Goal: Navigation & Orientation: Find specific page/section

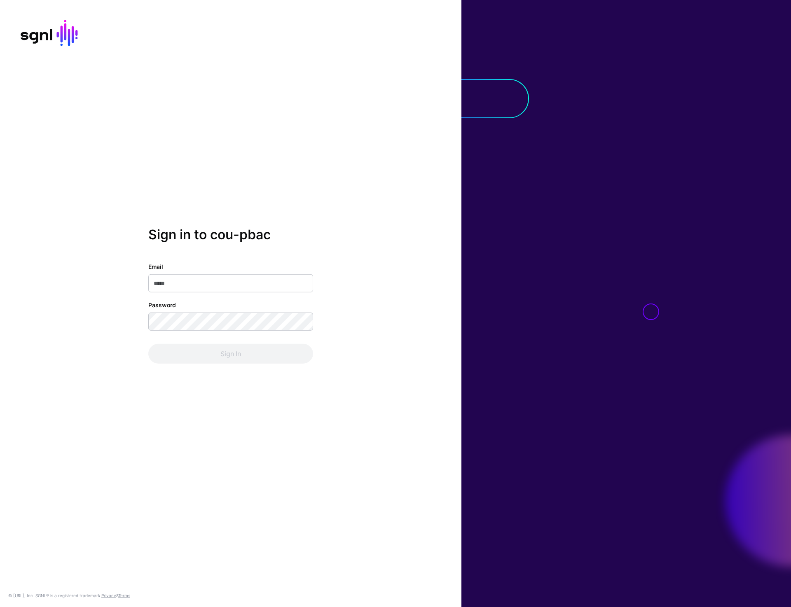
type input "**********"
click at [222, 363] on button "Sign In" at bounding box center [230, 354] width 165 height 20
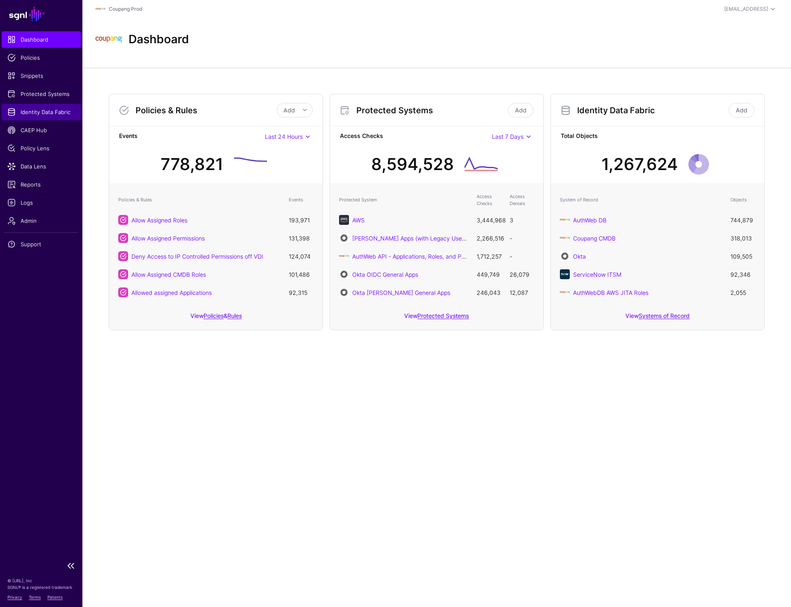
click at [42, 107] on link "Identity Data Fabric" at bounding box center [41, 112] width 79 height 16
click at [29, 204] on span "Logs" at bounding box center [41, 203] width 68 height 8
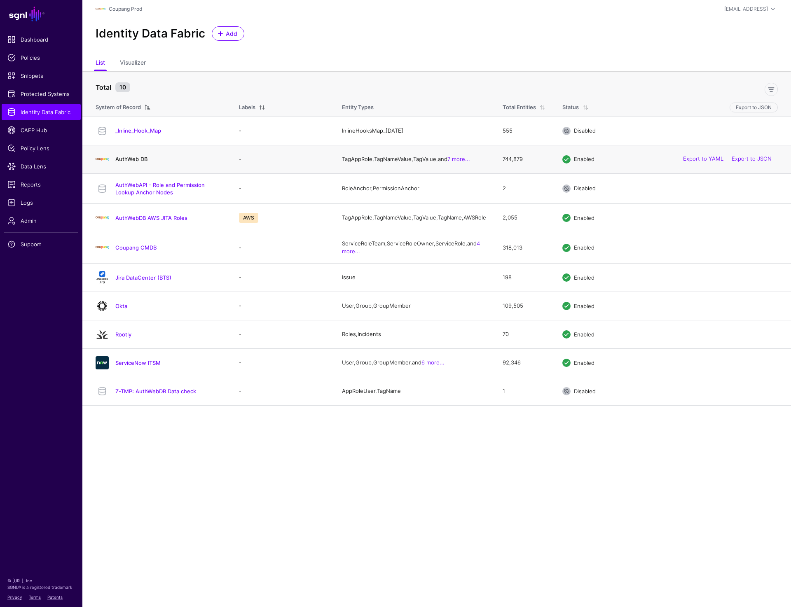
click at [133, 162] on link "AuthWeb DB" at bounding box center [131, 159] width 32 height 7
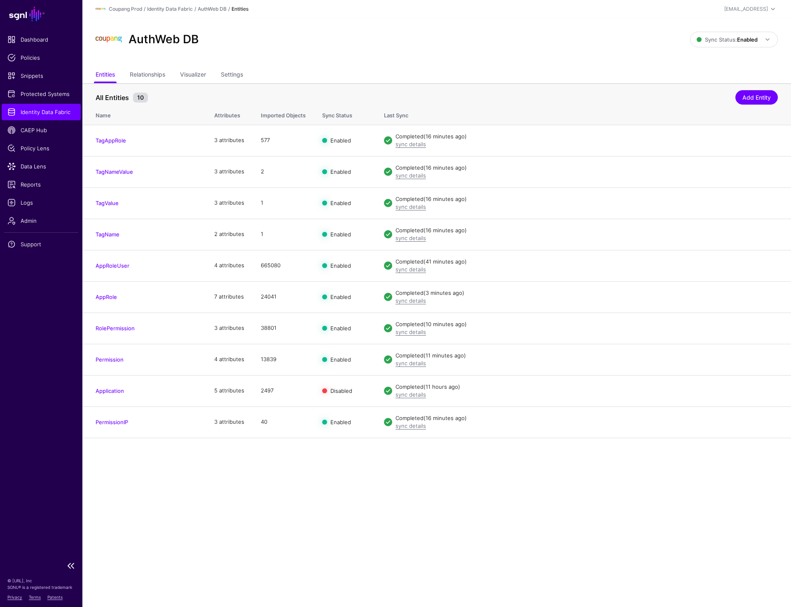
click at [40, 111] on span "Identity Data Fabric" at bounding box center [41, 112] width 68 height 8
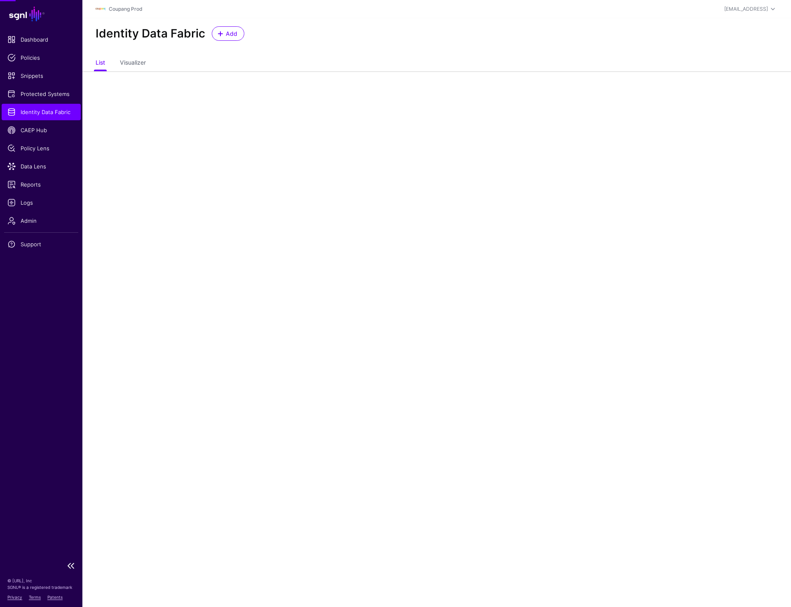
click at [40, 111] on span "Identity Data Fabric" at bounding box center [41, 112] width 68 height 8
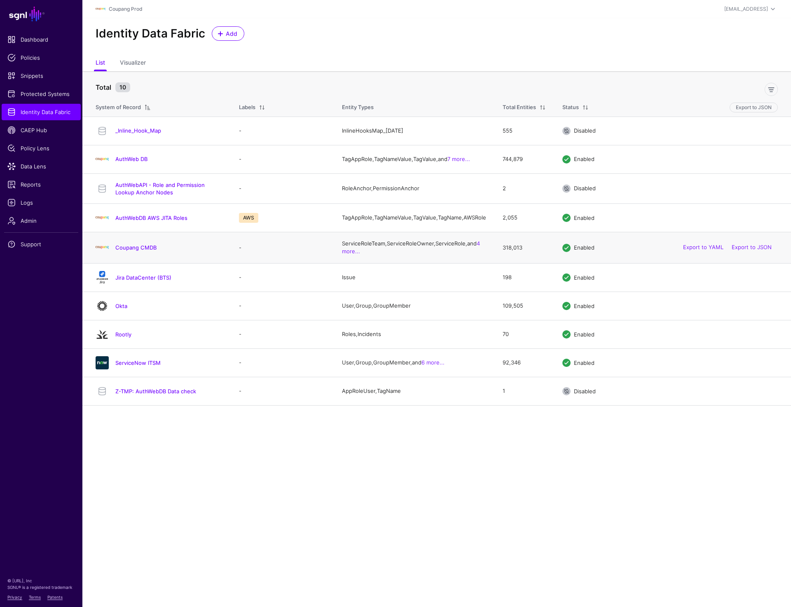
click at [145, 249] on div "Coupang CMDB" at bounding box center [158, 247] width 133 height 13
click at [144, 251] on link "Coupang CMDB" at bounding box center [135, 247] width 41 height 7
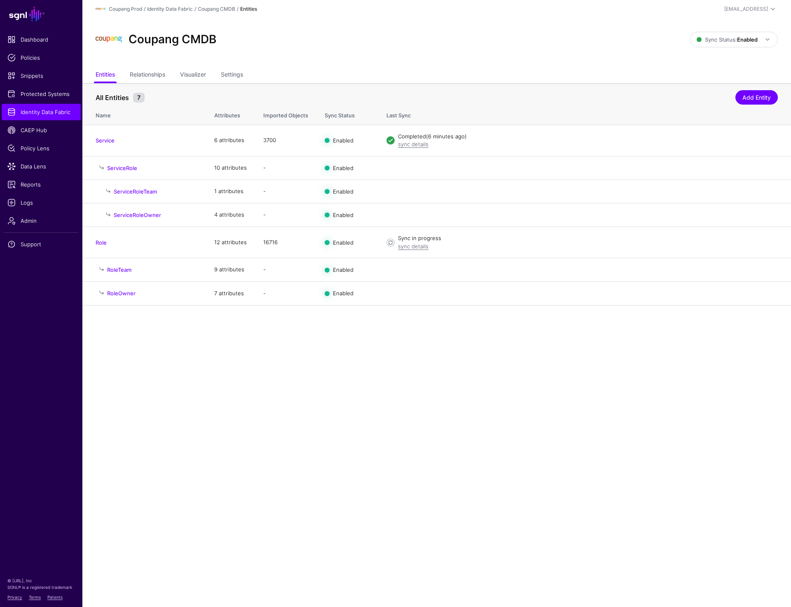
click at [365, 27] on div "Coupang CMDB Sync Status: Enabled Enabled Syncing active for all configured ent…" at bounding box center [436, 42] width 709 height 49
